Goal: Information Seeking & Learning: Learn about a topic

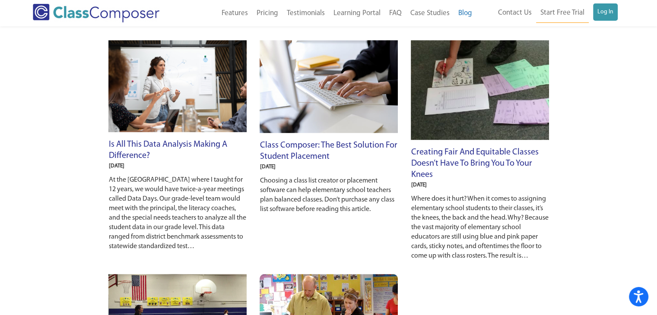
scroll to position [561, 0]
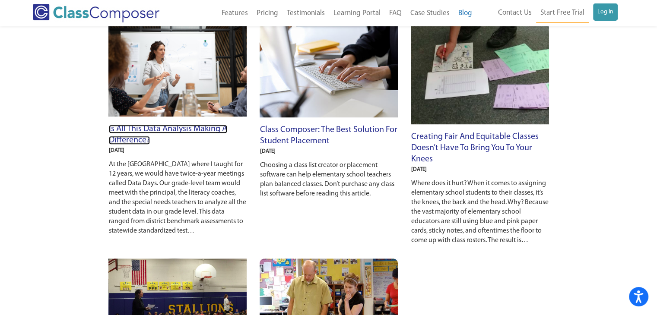
click at [185, 131] on link "Is All This Data Analysis Making a Difference?" at bounding box center [168, 135] width 118 height 20
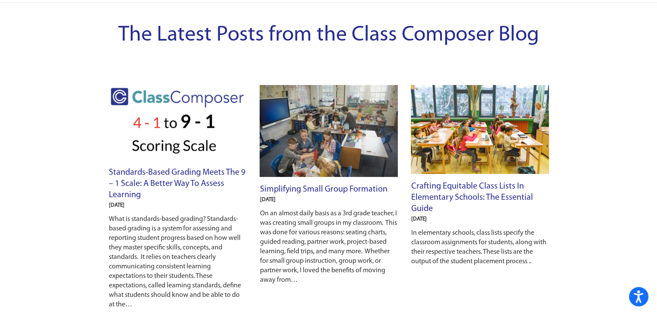
scroll to position [0, 0]
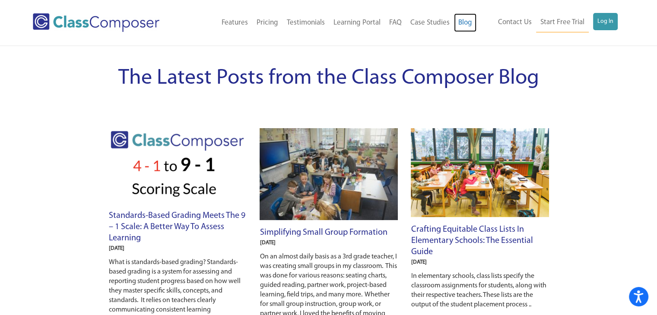
click at [469, 19] on link "Blog" at bounding box center [465, 22] width 22 height 19
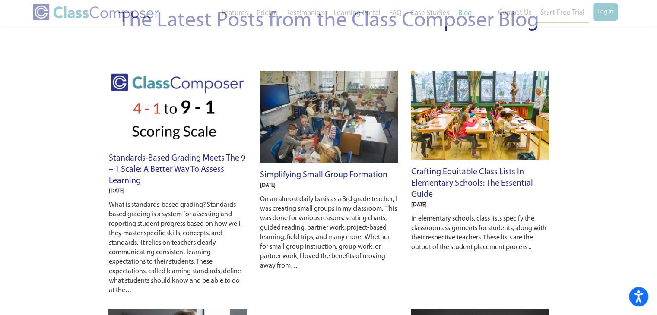
scroll to position [129, 0]
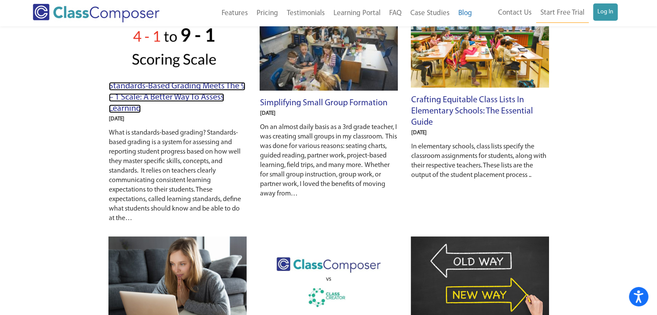
click at [169, 95] on link "Standards-Based Grading Meets the 9 – 1 Scale: A Better Way to Assess Learning" at bounding box center [177, 97] width 136 height 31
